Goal: Navigation & Orientation: Understand site structure

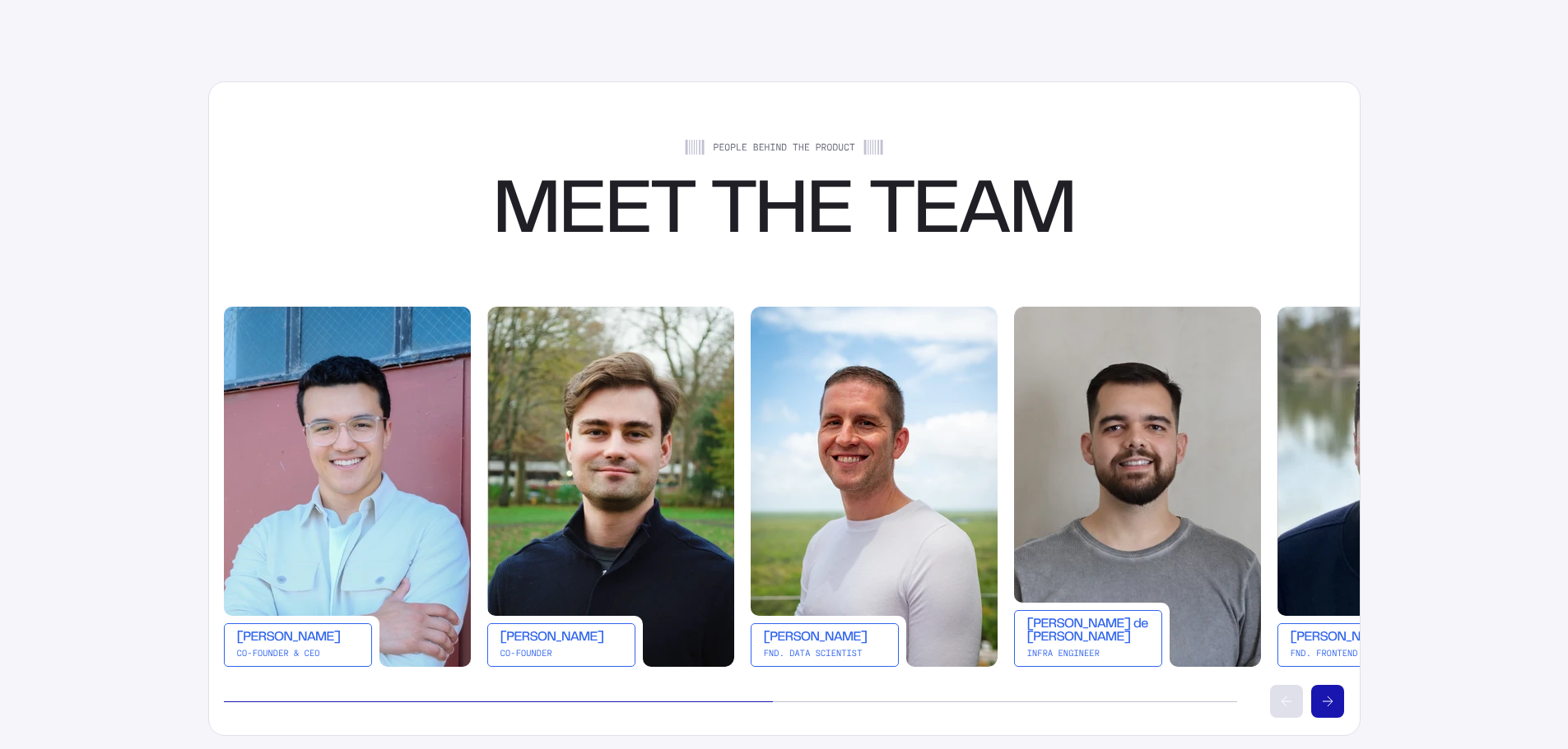
scroll to position [2879, 0]
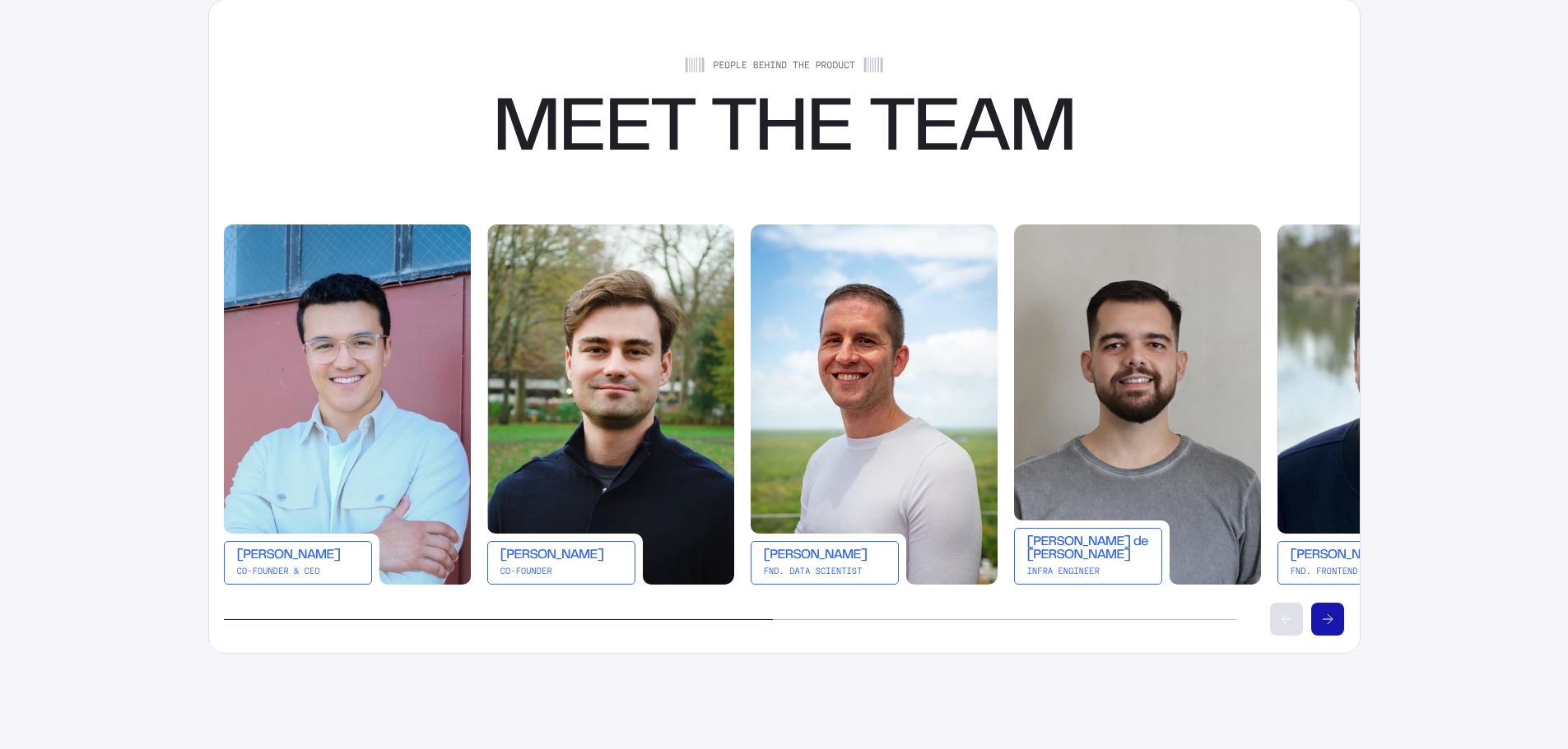
click at [549, 559] on div "[PERSON_NAME]" at bounding box center [561, 556] width 123 height 13
click at [1328, 622] on icon "Scroll right" at bounding box center [1328, 619] width 10 height 10
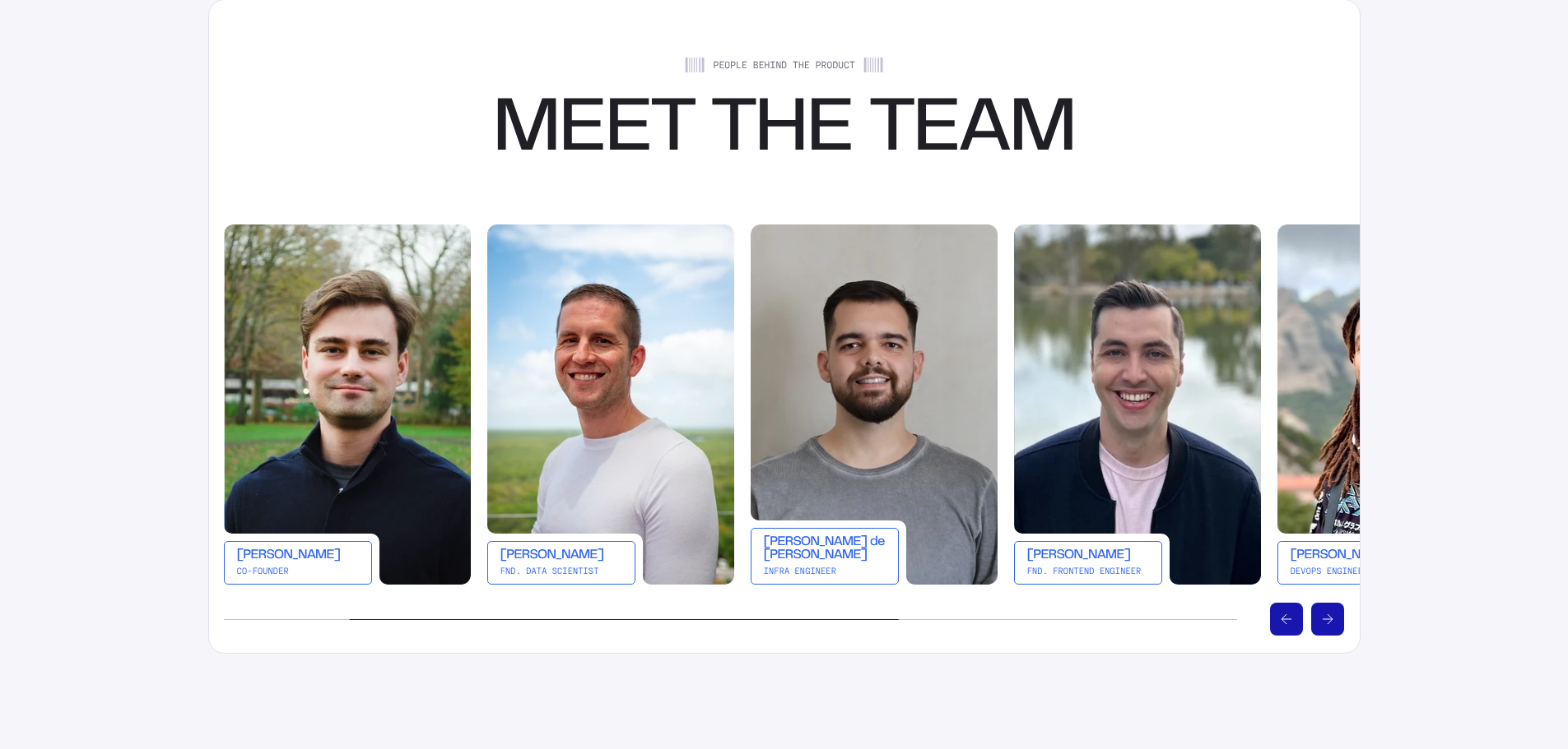
click at [1328, 622] on icon "Scroll right" at bounding box center [1328, 619] width 10 height 10
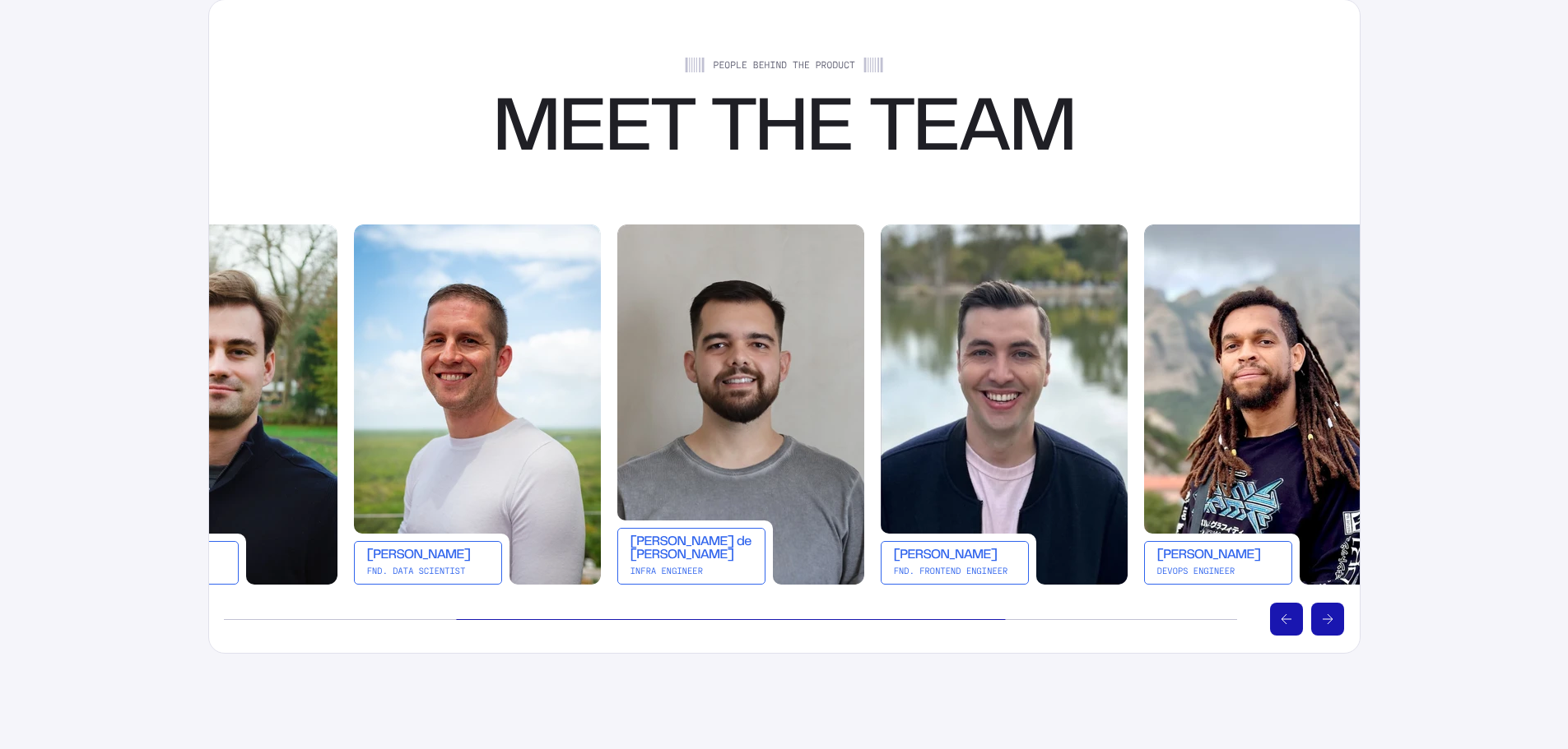
scroll to position [0, 527]
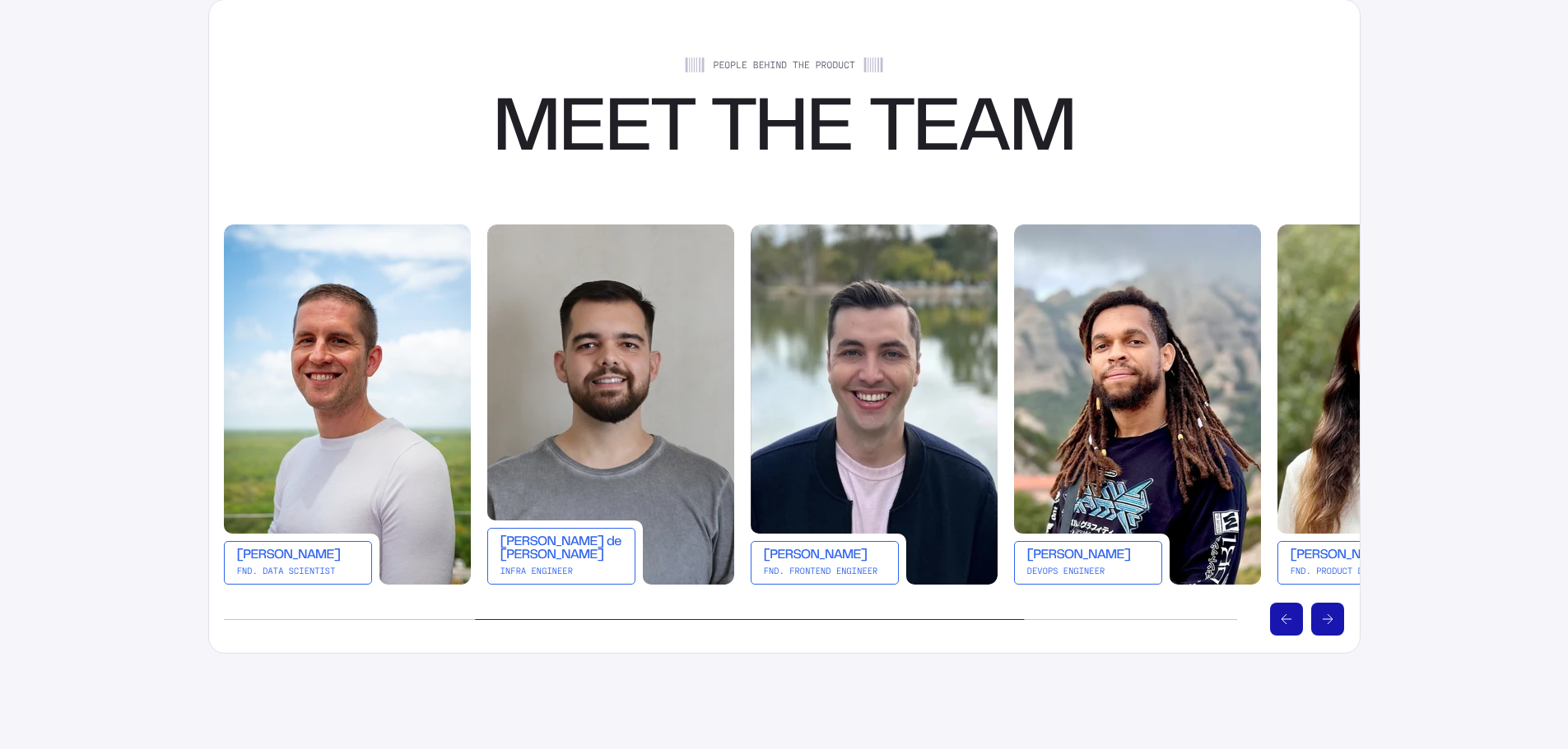
click at [1328, 622] on icon "Scroll right" at bounding box center [1328, 619] width 10 height 10
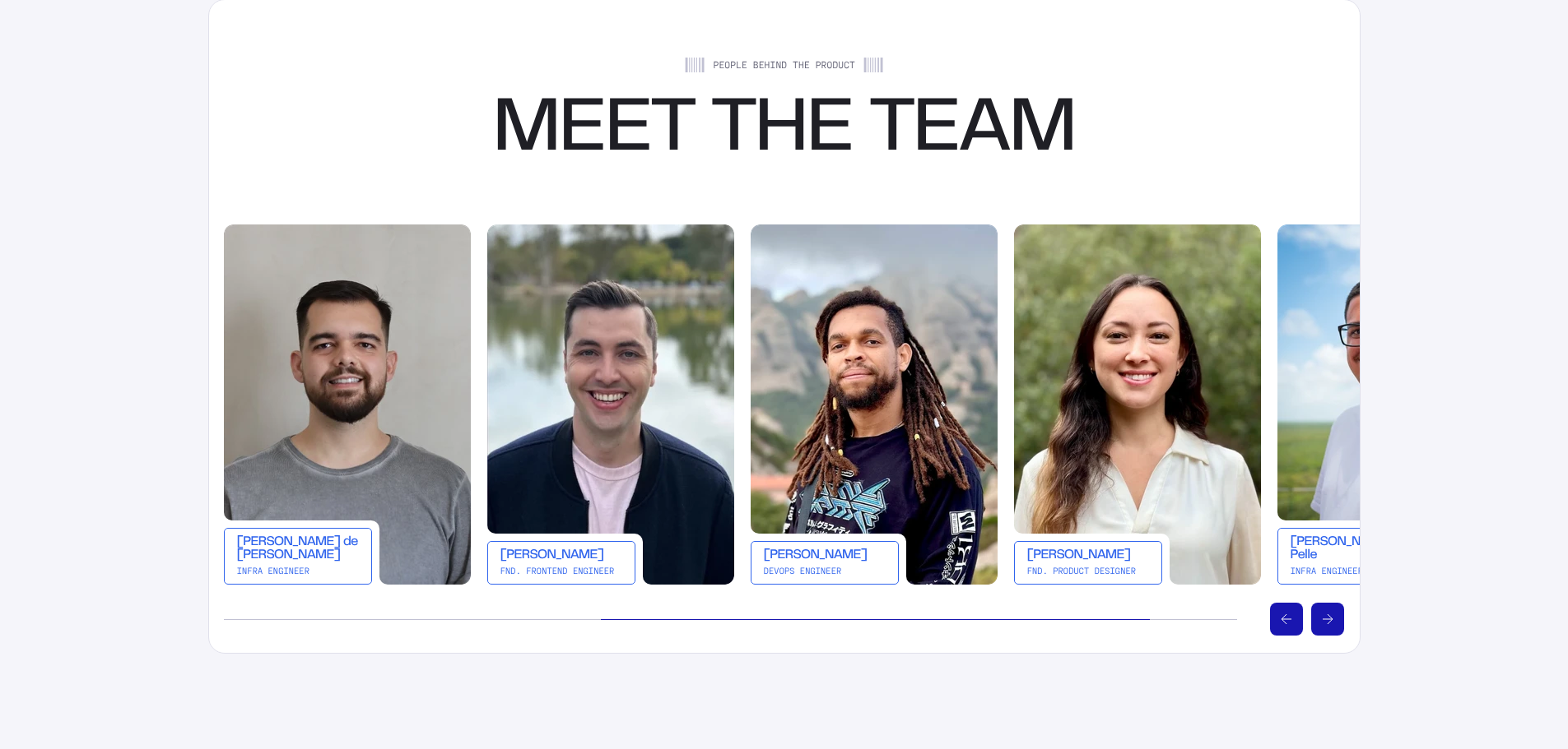
click at [1328, 622] on icon "Scroll right" at bounding box center [1328, 619] width 10 height 10
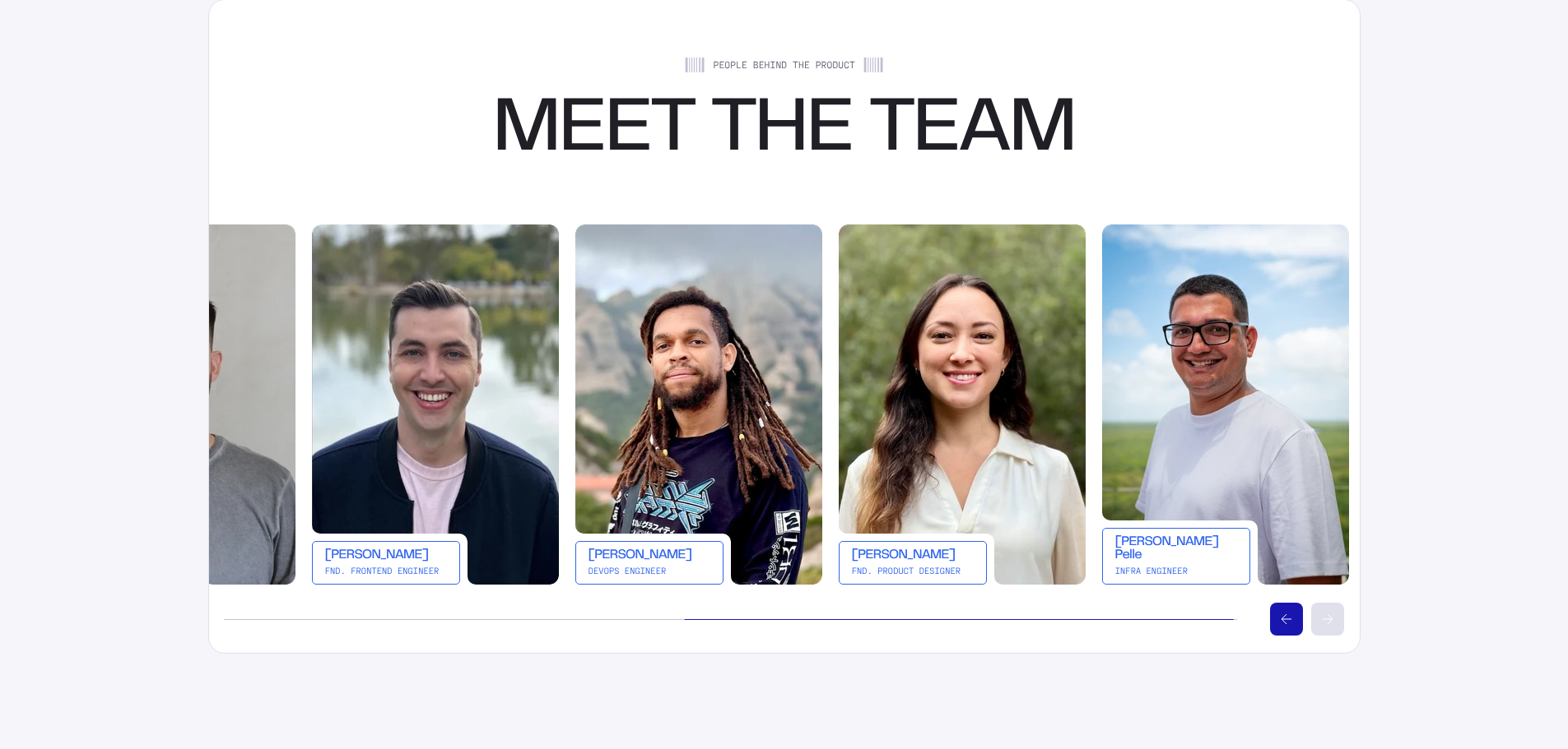
scroll to position [0, 971]
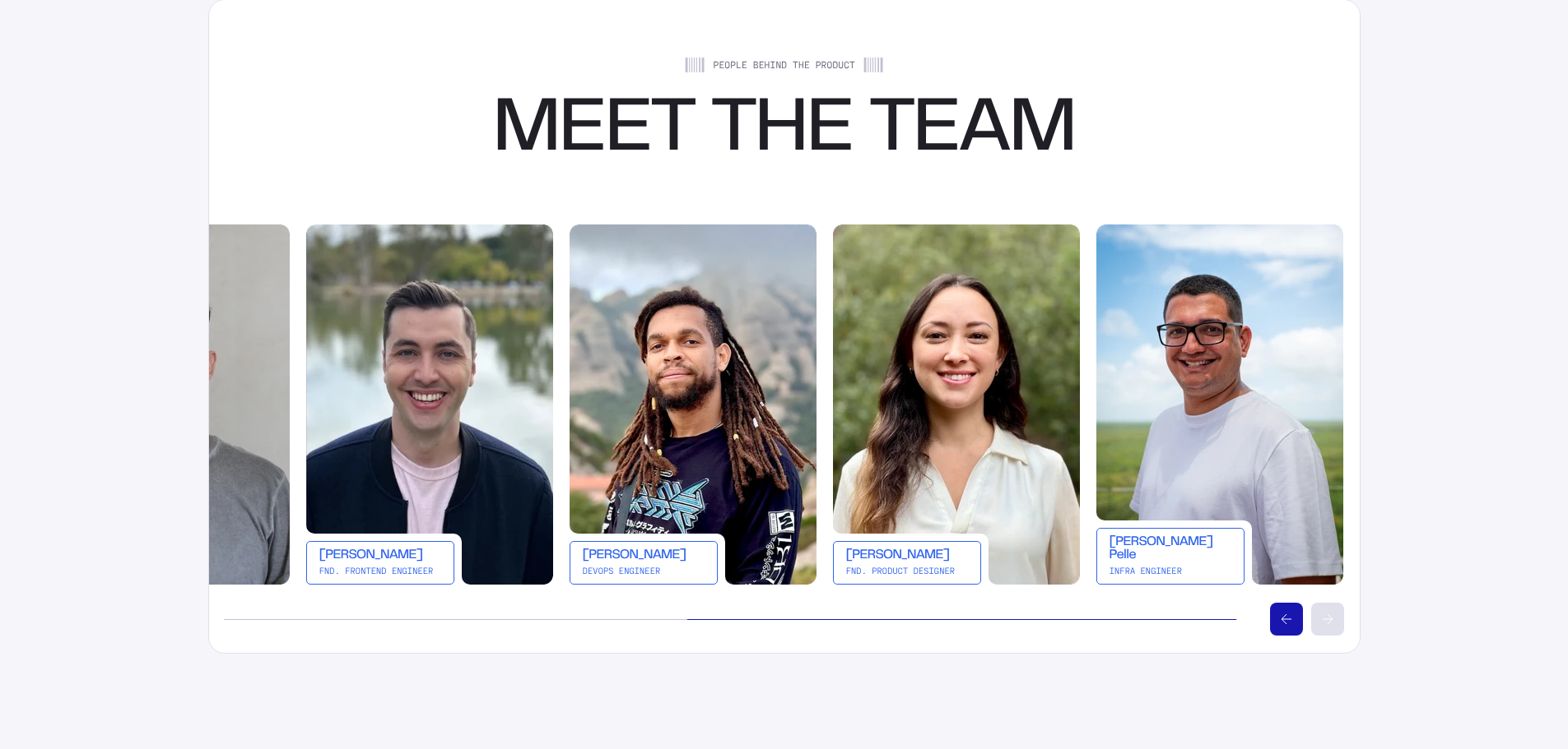
click at [1300, 621] on button "Scroll left" at bounding box center [1285, 619] width 33 height 32
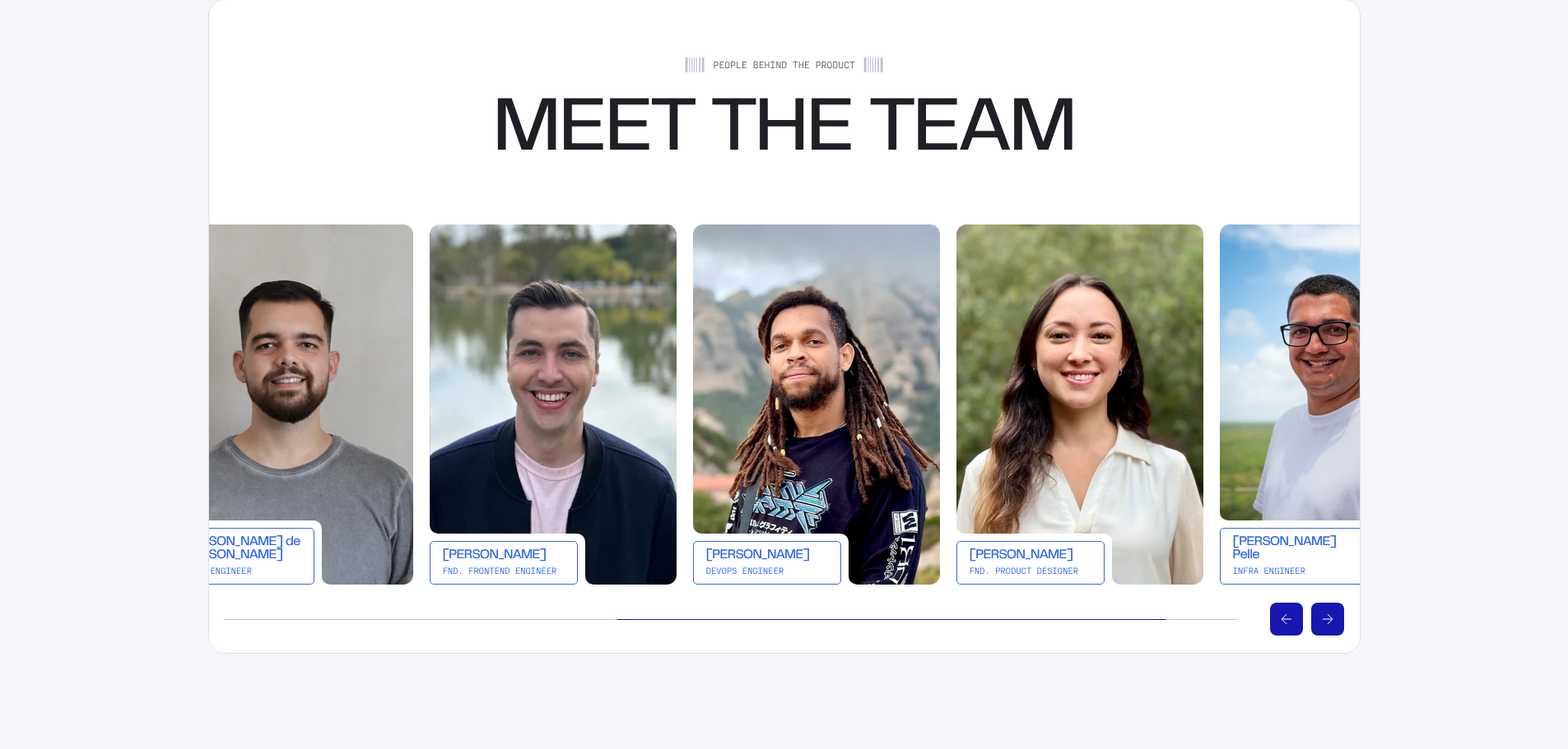
scroll to position [0, 790]
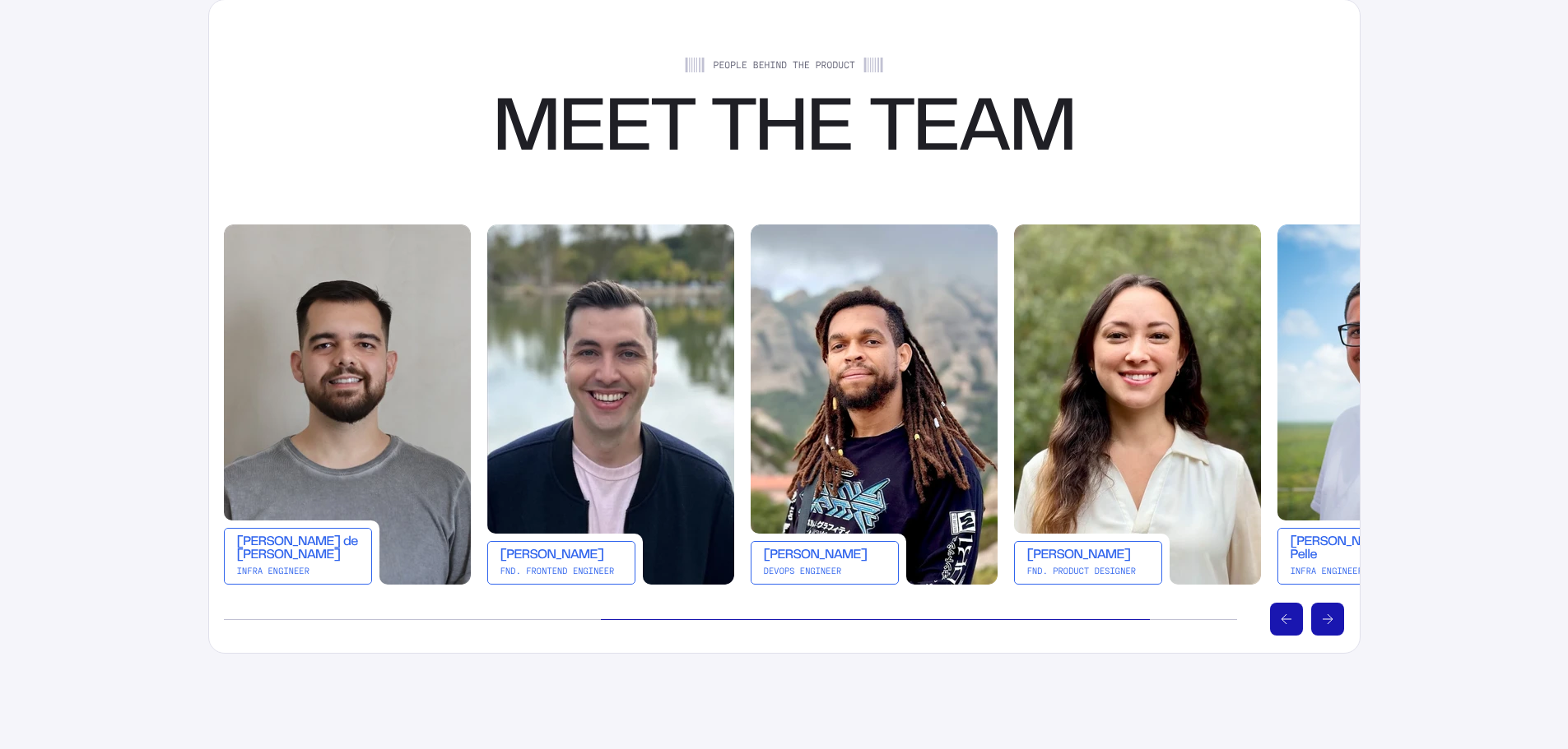
click at [1300, 621] on button "Scroll left" at bounding box center [1285, 619] width 33 height 32
click at [1291, 609] on button "Scroll left" at bounding box center [1285, 619] width 33 height 32
click at [1284, 612] on button "Scroll left" at bounding box center [1285, 619] width 33 height 32
click at [1288, 621] on icon "Scroll left" at bounding box center [1286, 619] width 10 height 10
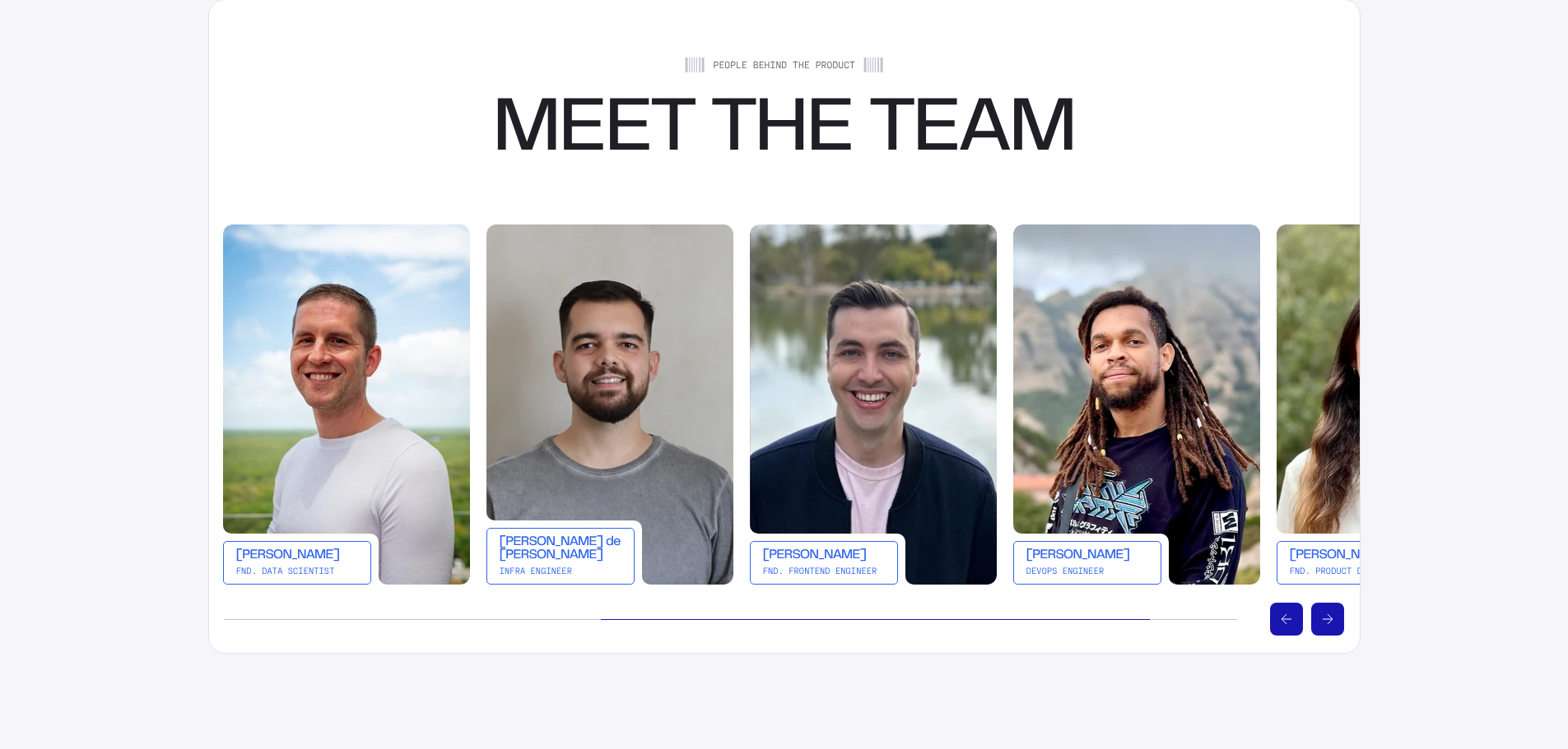
drag, startPoint x: 749, startPoint y: 617, endPoint x: 800, endPoint y: 613, distance: 51.2
click at [753, 618] on div at bounding box center [730, 620] width 1012 height 33
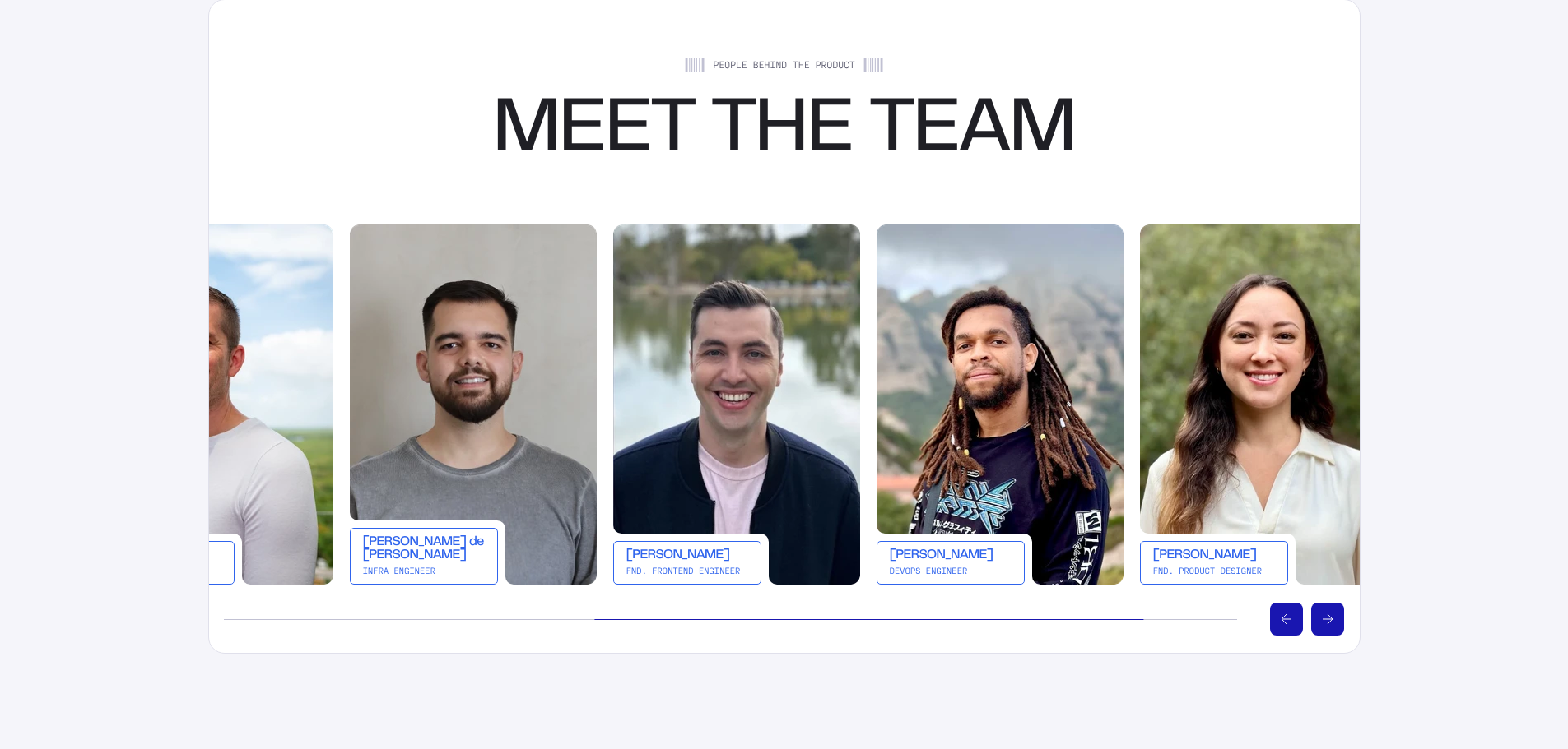
scroll to position [0, 0]
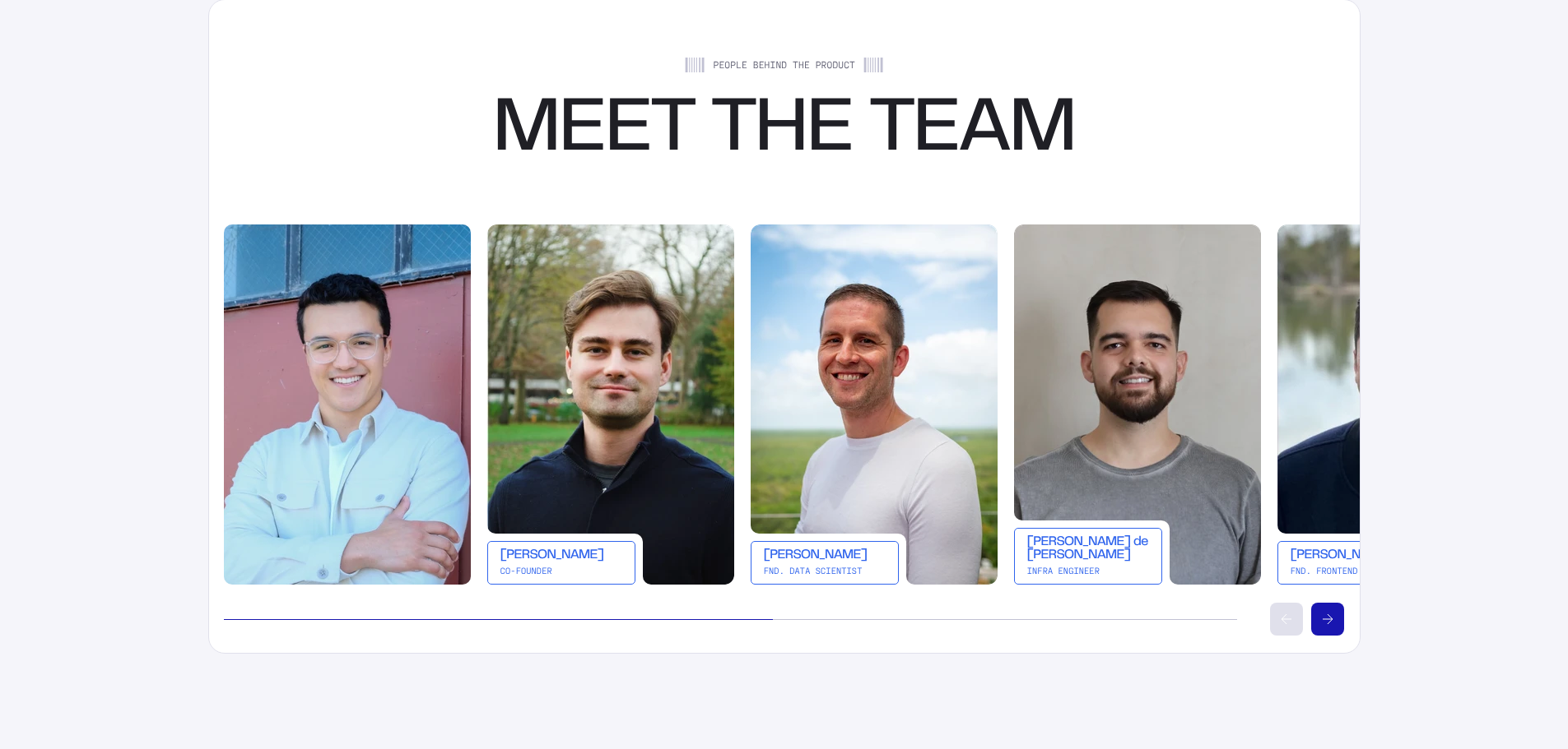
drag, startPoint x: 1001, startPoint y: 618, endPoint x: 490, endPoint y: 571, distance: 513.2
click at [490, 619] on div at bounding box center [498, 619] width 549 height 1
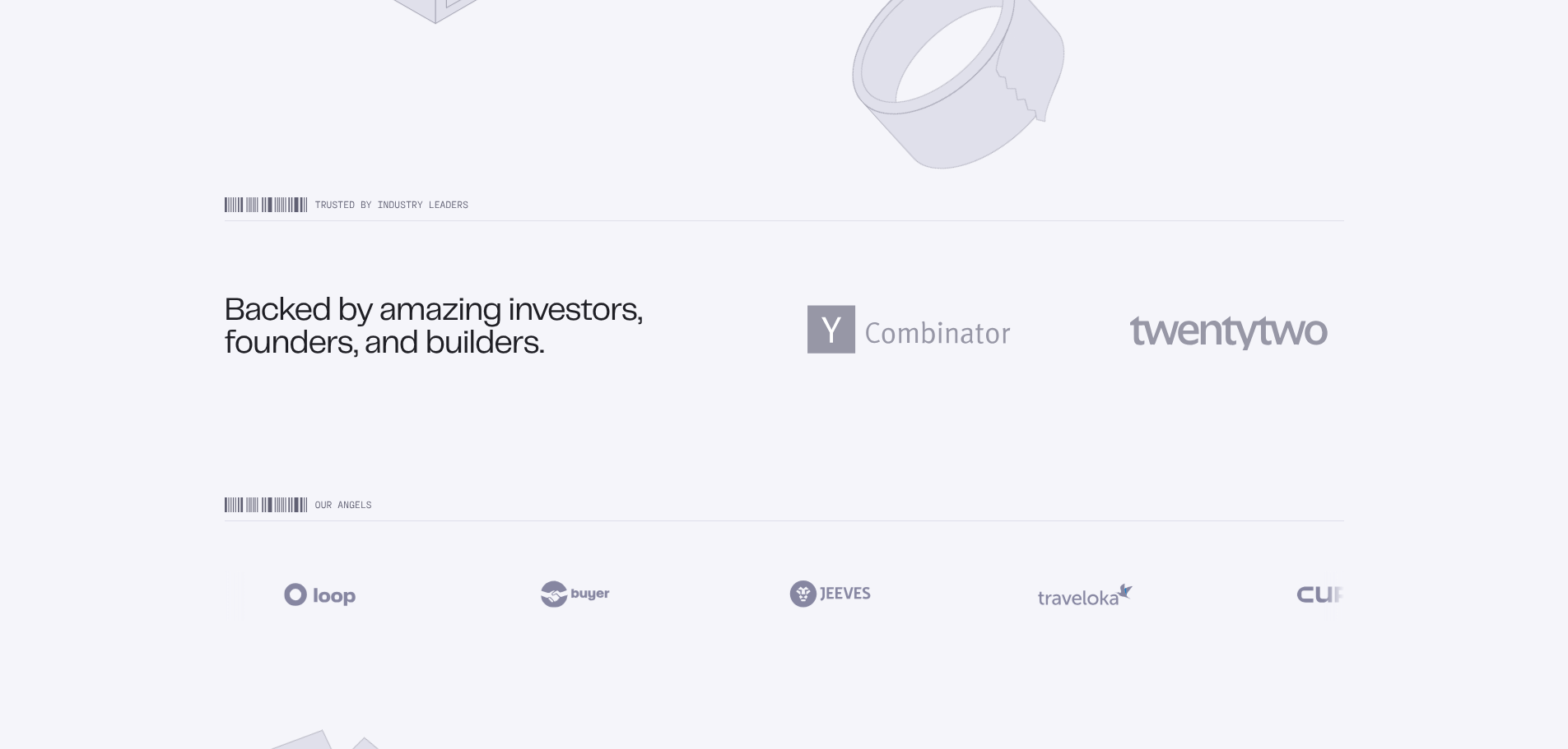
scroll to position [4277, 0]
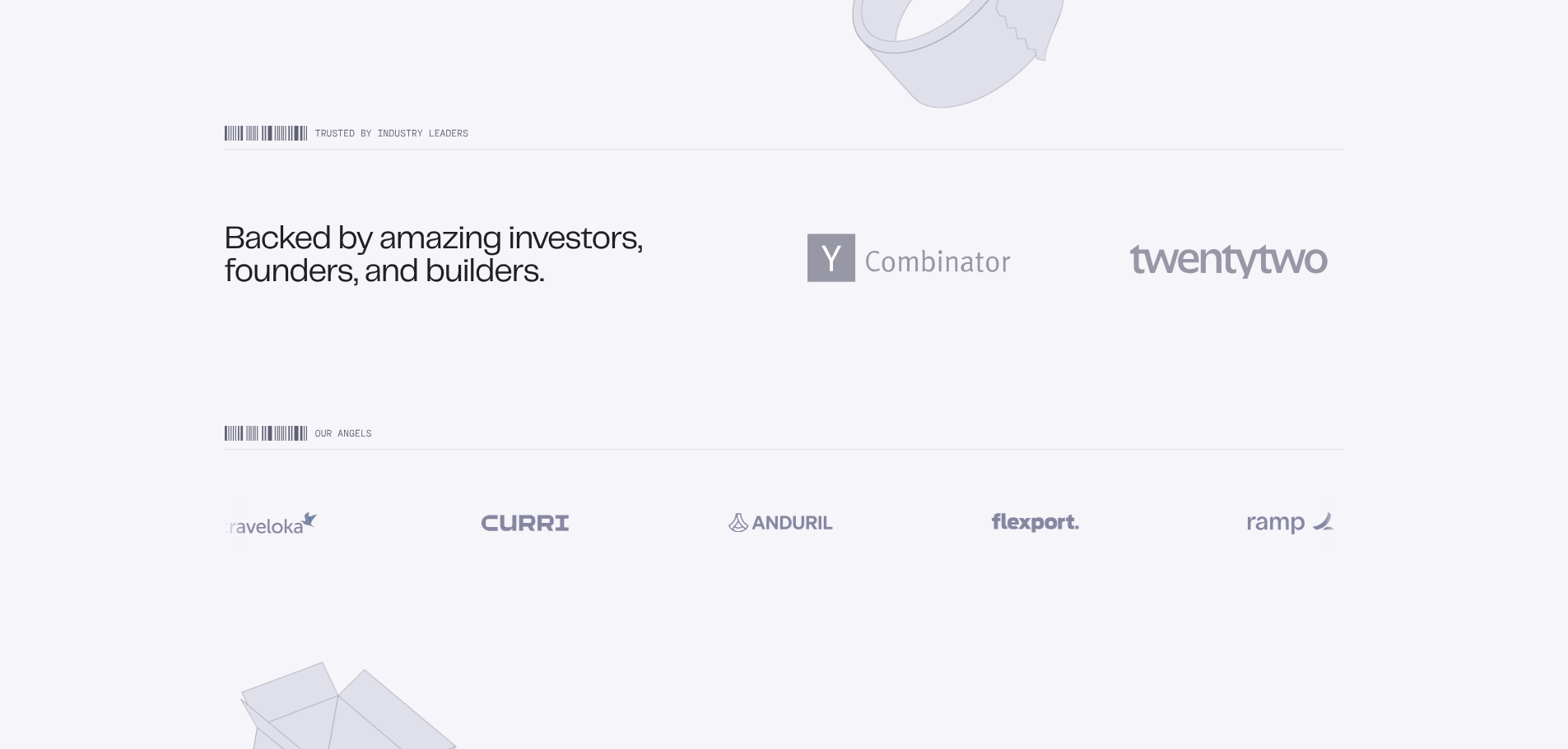
click at [1116, 523] on div at bounding box center [1598, 524] width 2041 height 49
click at [999, 506] on img at bounding box center [984, 522] width 107 height 45
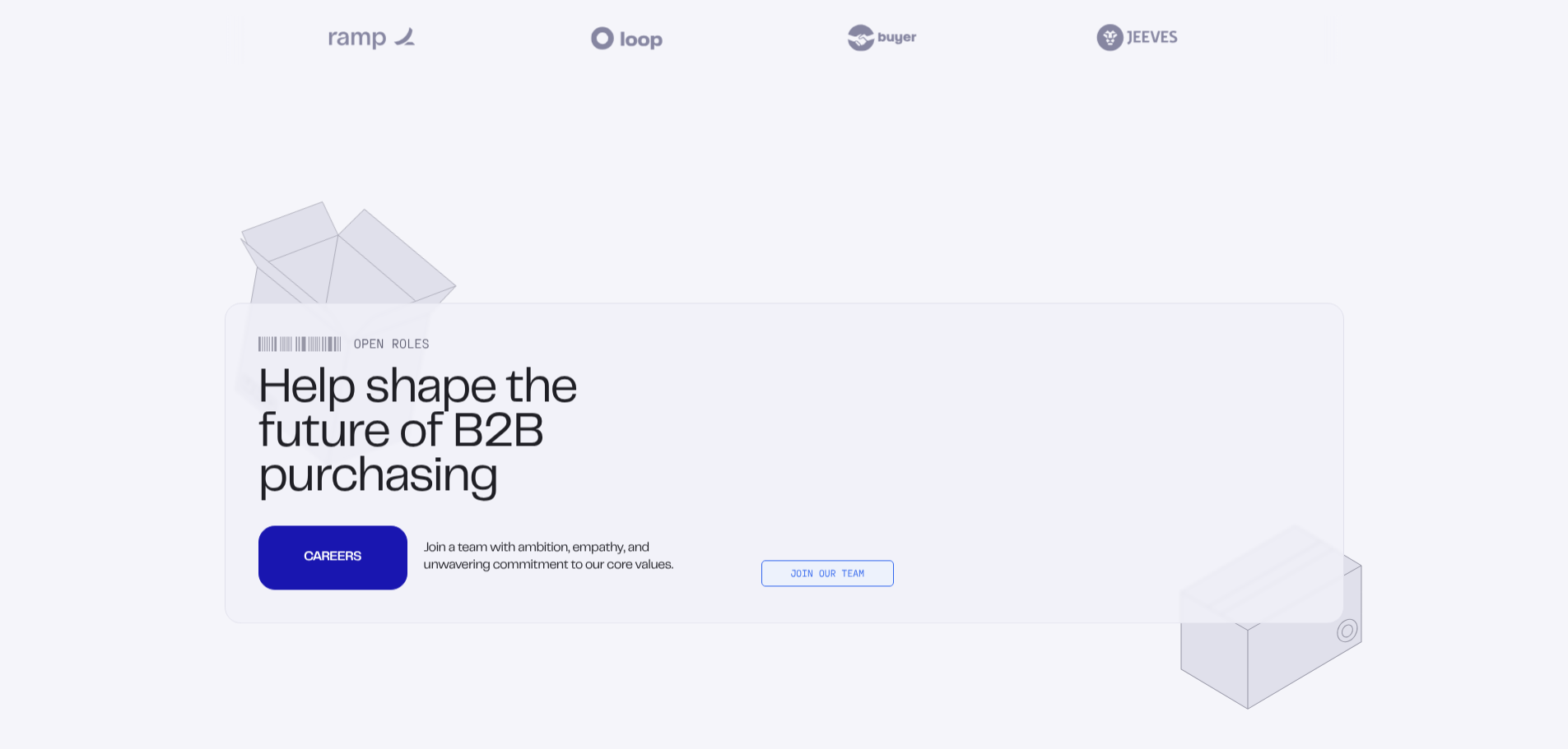
scroll to position [5182, 0]
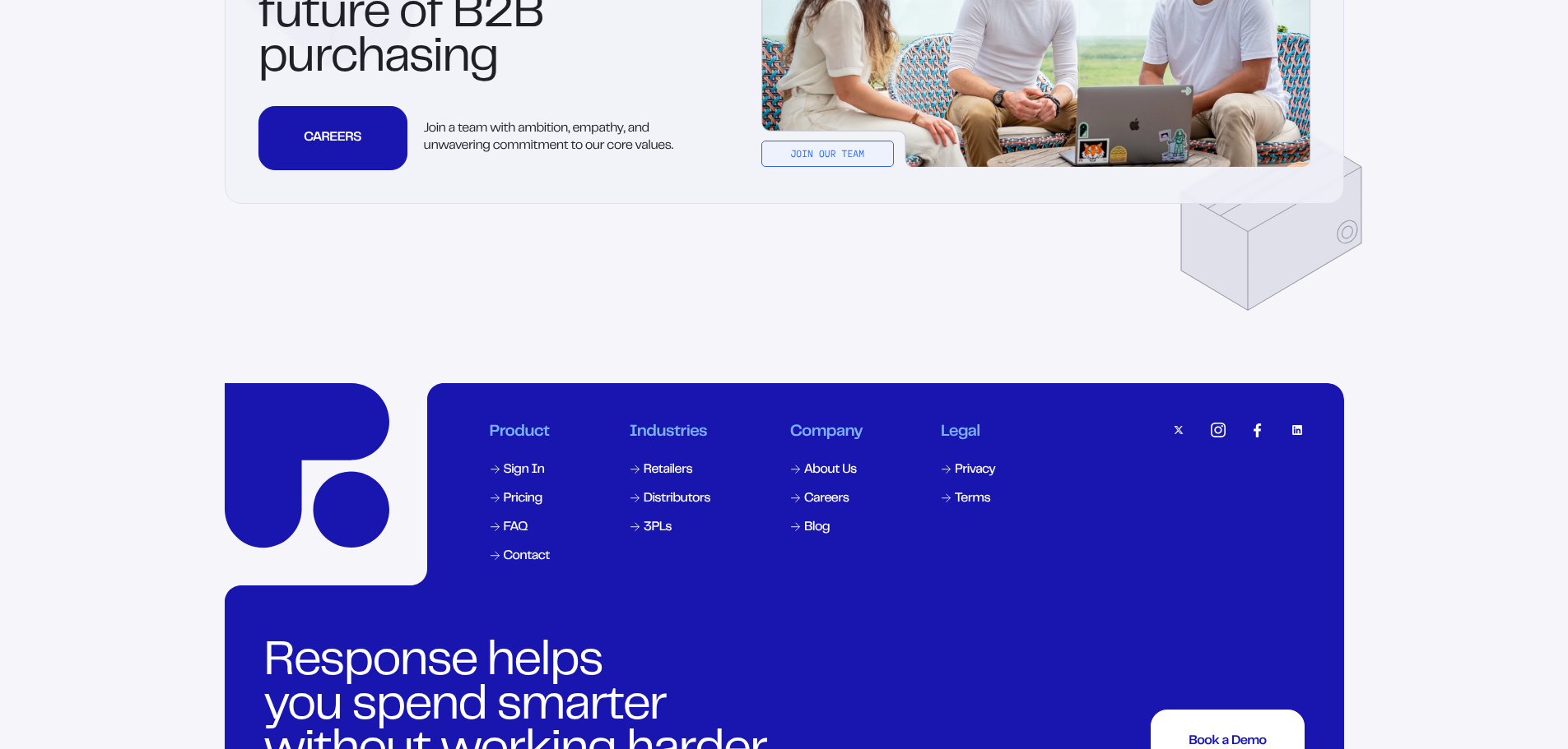
click at [263, 482] on link "Response Home" at bounding box center [307, 465] width 164 height 164
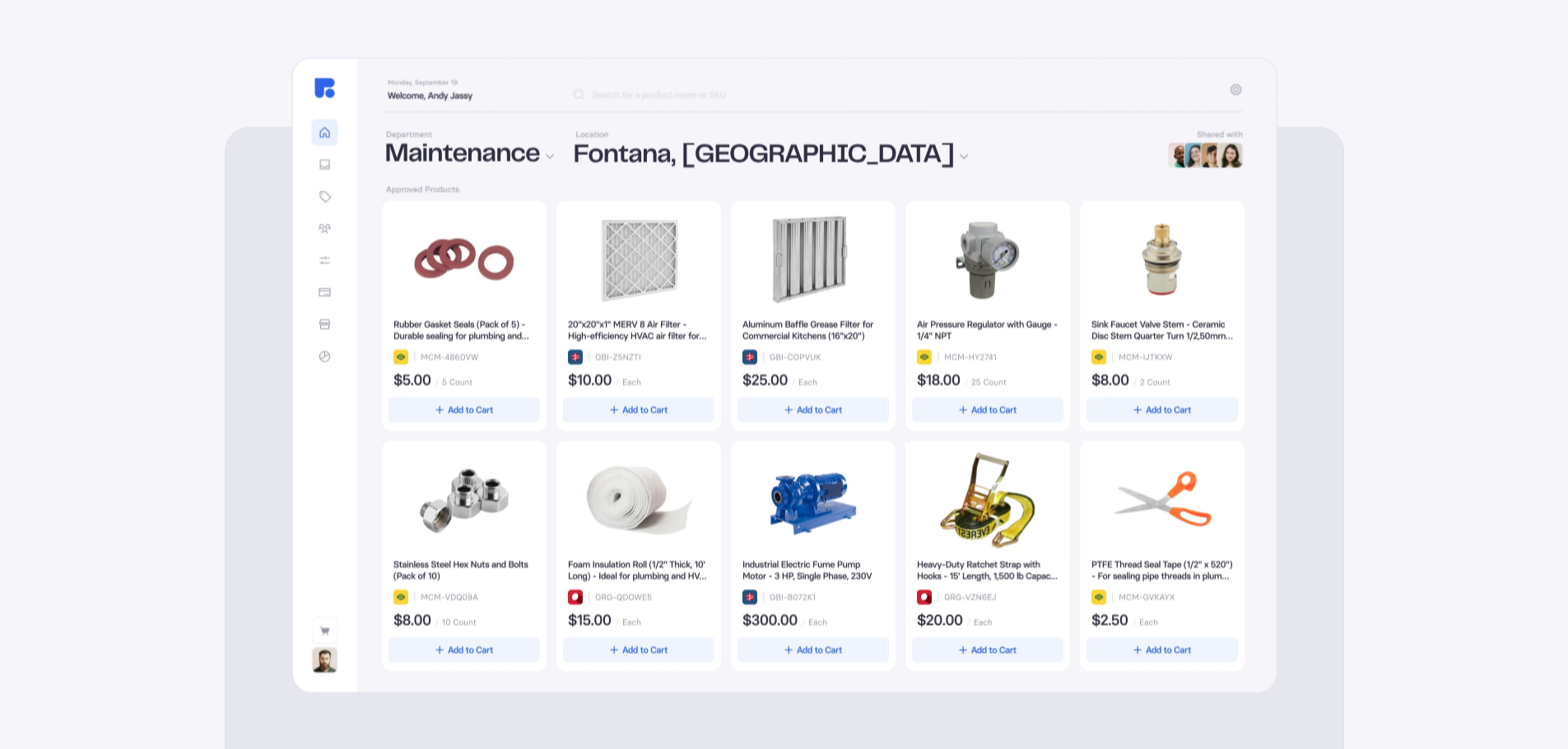
scroll to position [412, 0]
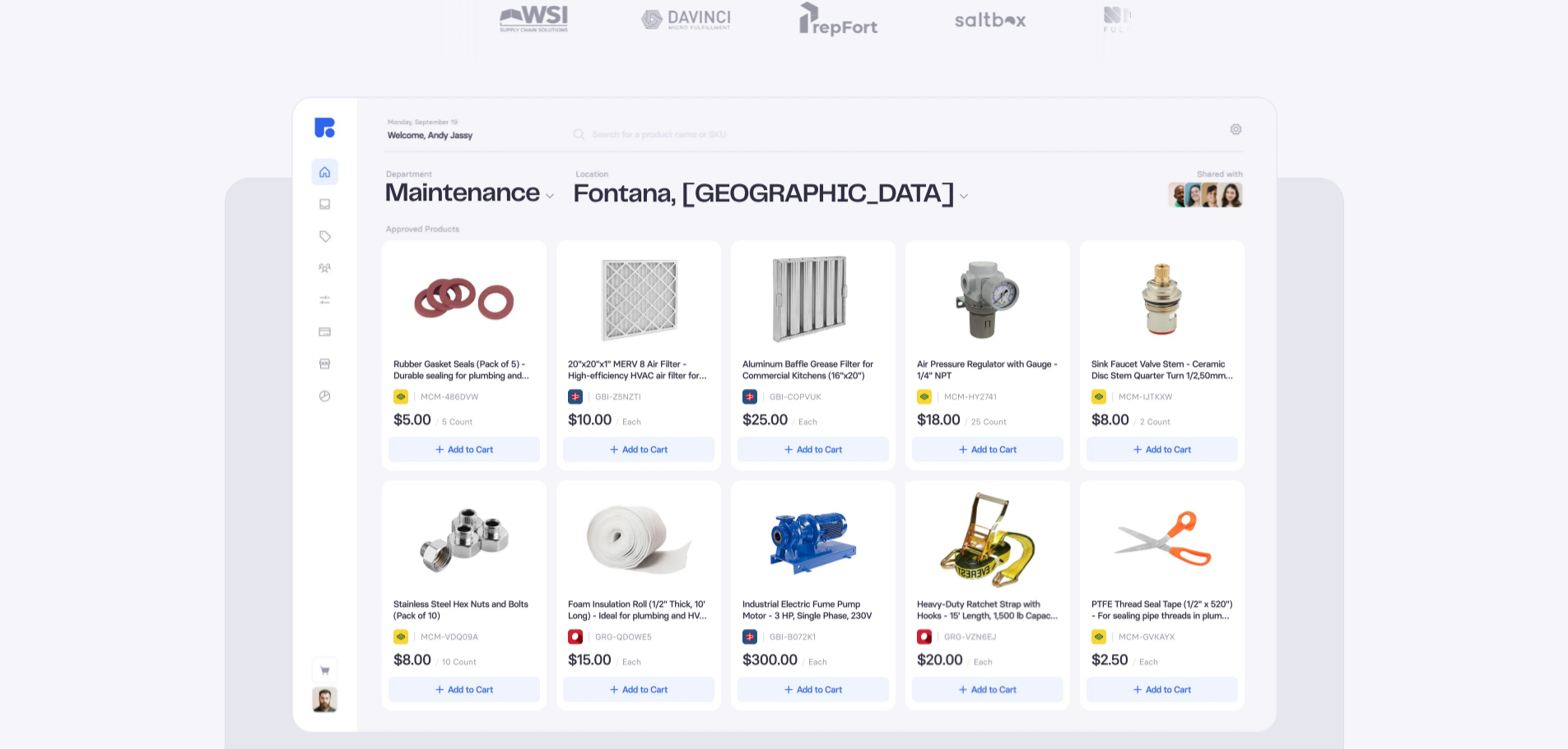
drag, startPoint x: 652, startPoint y: 397, endPoint x: 561, endPoint y: 400, distance: 91.0
click at [561, 400] on div at bounding box center [813, 475] width 863 height 471
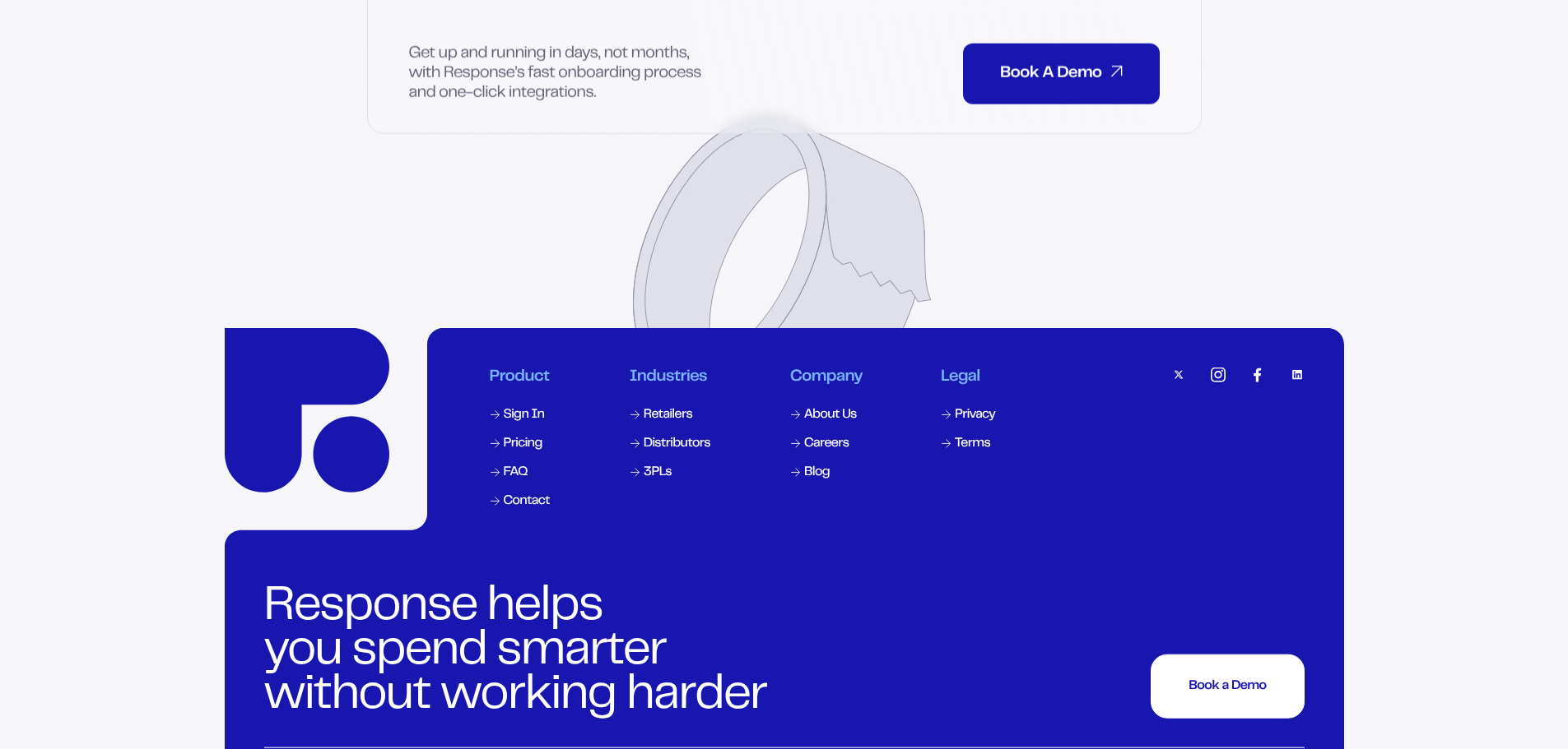
scroll to position [7991, 0]
